Goal: Information Seeking & Learning: Compare options

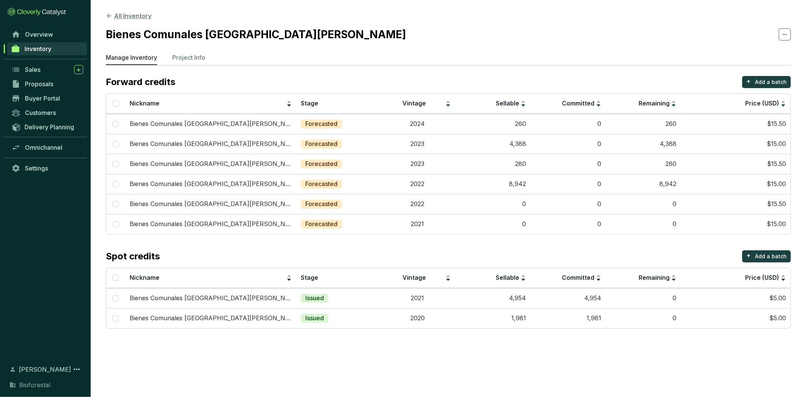
click at [142, 15] on button "All Inventory" at bounding box center [129, 15] width 46 height 9
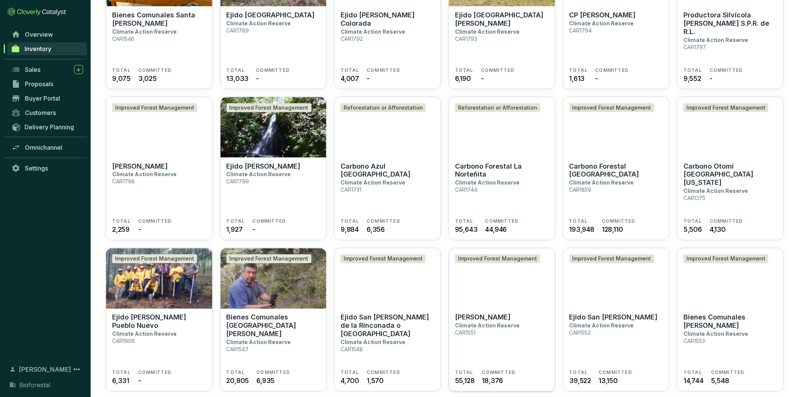
scroll to position [428, 0]
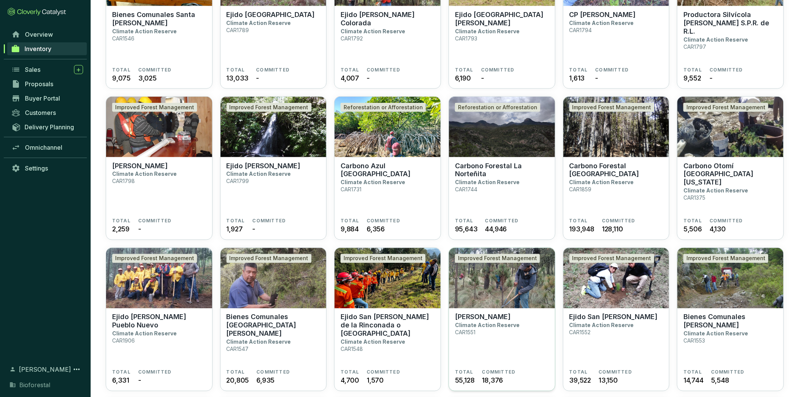
click at [514, 278] on img at bounding box center [502, 278] width 106 height 60
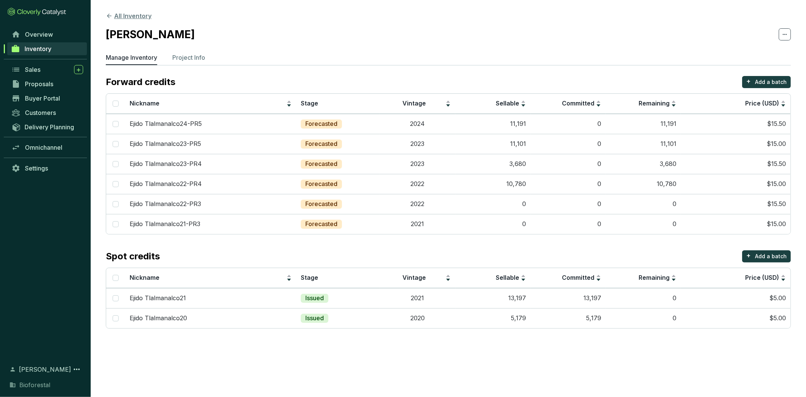
click at [126, 14] on button "All Inventory" at bounding box center [129, 15] width 46 height 9
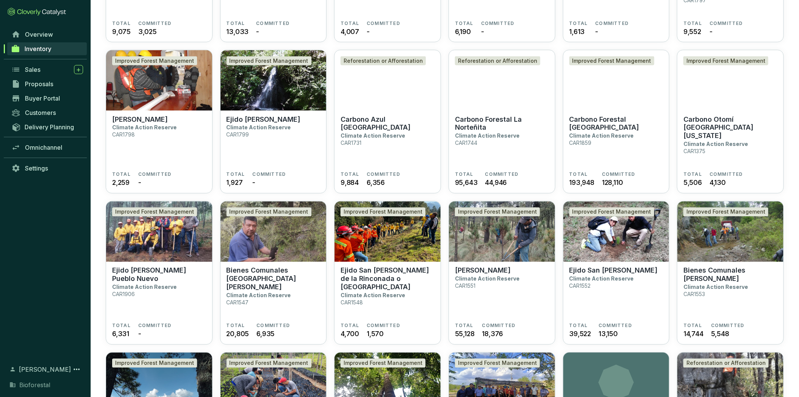
scroll to position [474, 0]
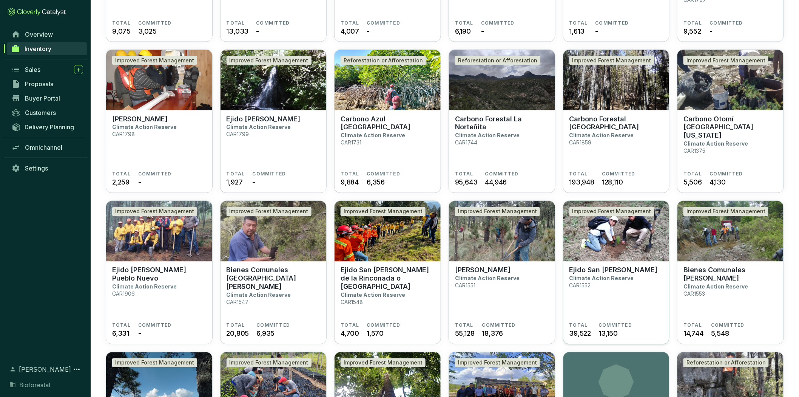
click at [653, 265] on section "Ejido San Martín Cuautlalpan Climate Action Reserve CAR1552 TOTAL 39,522 COMMIT…" at bounding box center [616, 302] width 106 height 83
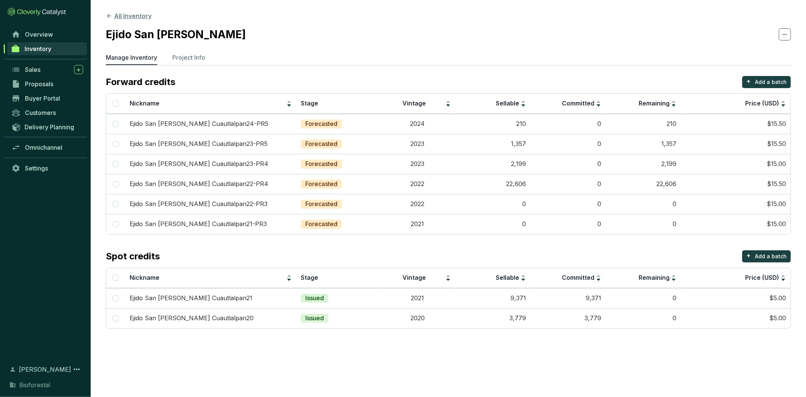
click at [111, 12] on icon at bounding box center [109, 15] width 7 height 7
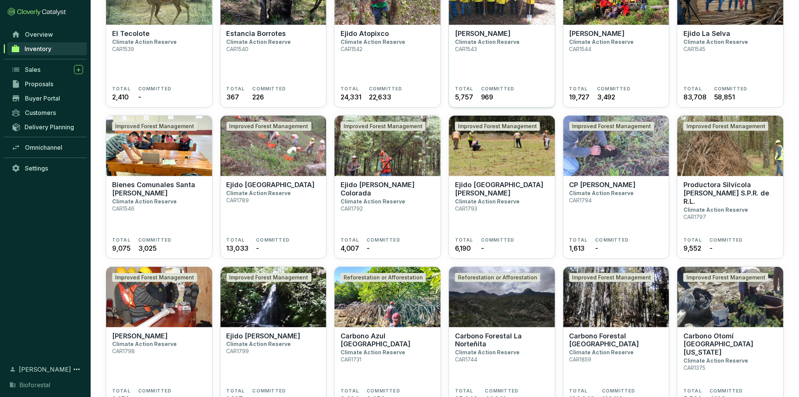
scroll to position [258, 0]
click at [187, 182] on p "Bienes Comunales Santa [PERSON_NAME]" at bounding box center [159, 188] width 94 height 17
